Goal: Navigation & Orientation: Find specific page/section

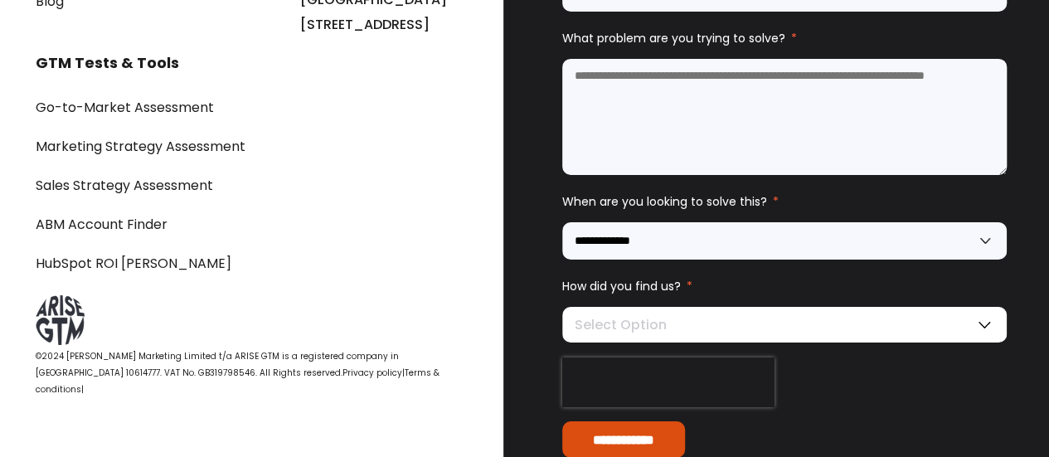
scroll to position [6025, 0]
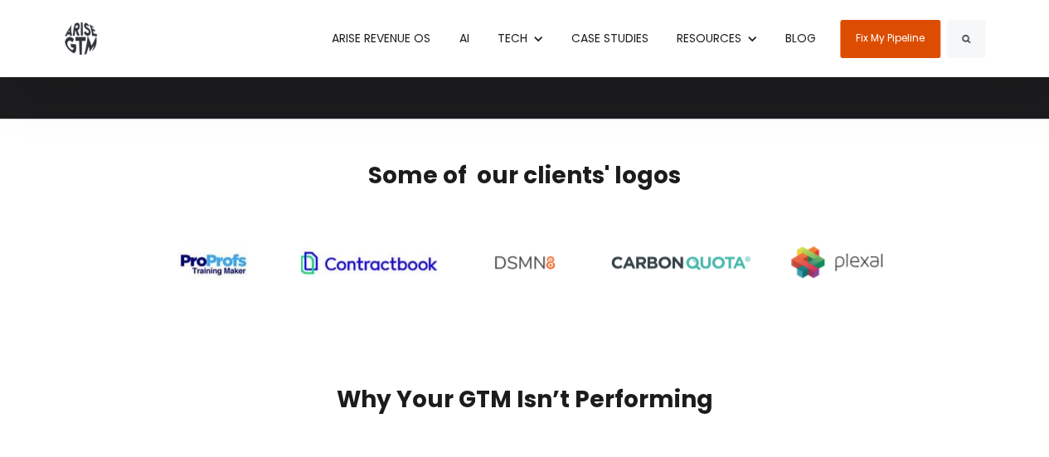
scroll to position [280, 0]
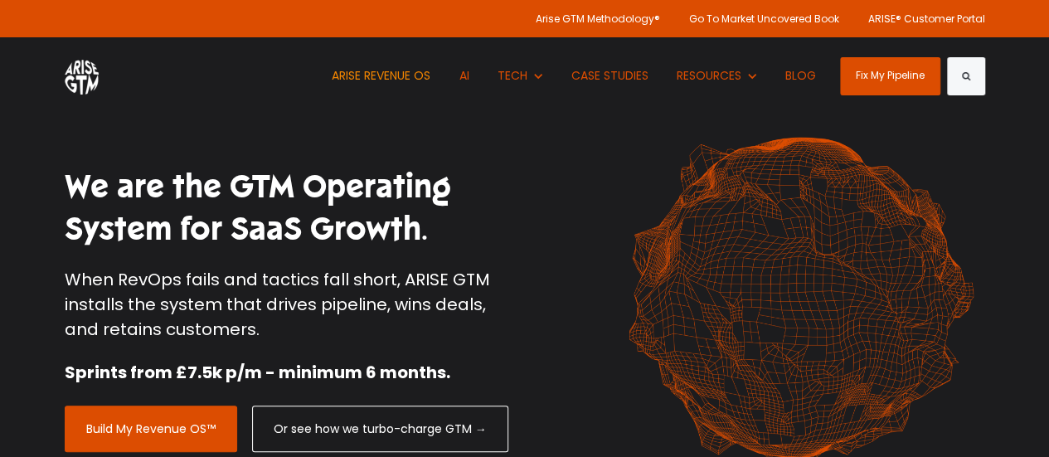
click at [401, 79] on link "ARISE REVENUE OS" at bounding box center [381, 75] width 124 height 77
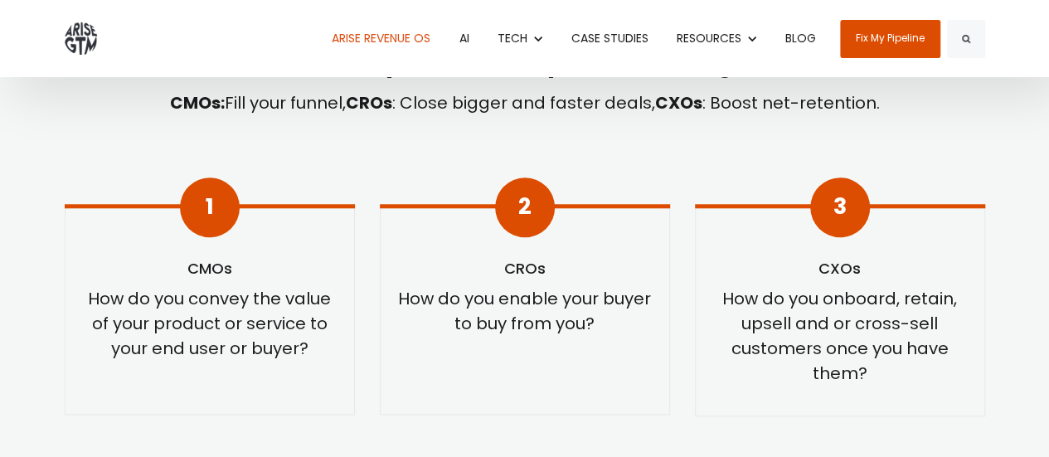
scroll to position [415, 0]
